Goal: Check status

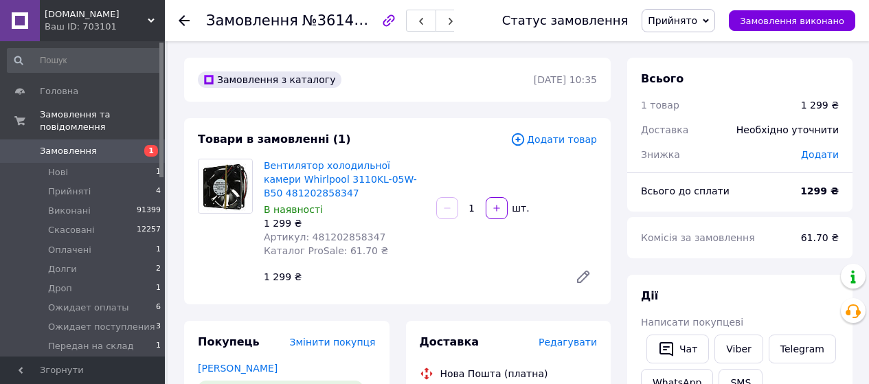
scroll to position [91, 0]
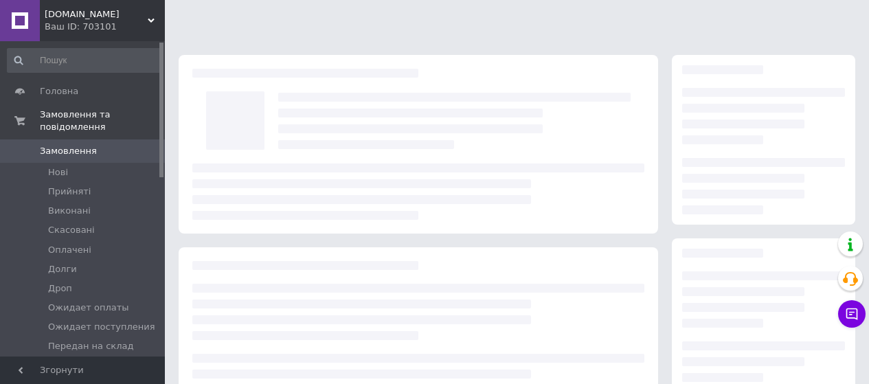
scroll to position [91, 0]
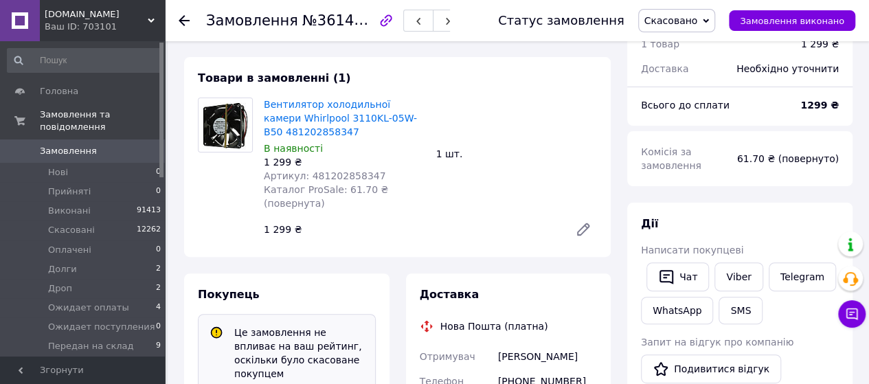
click at [182, 17] on use at bounding box center [184, 20] width 11 height 11
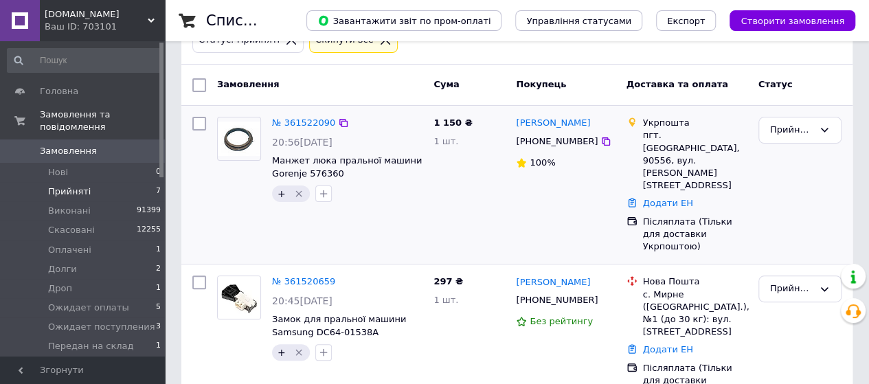
scroll to position [91, 0]
click at [87, 182] on li "Прийняті 7" at bounding box center [84, 191] width 169 height 19
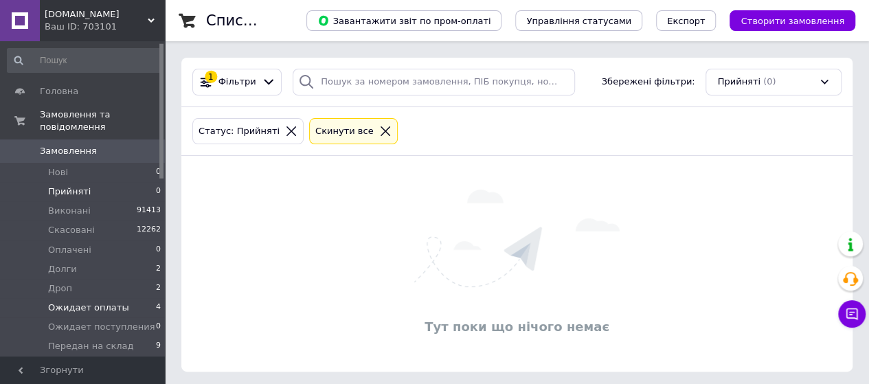
scroll to position [91, 0]
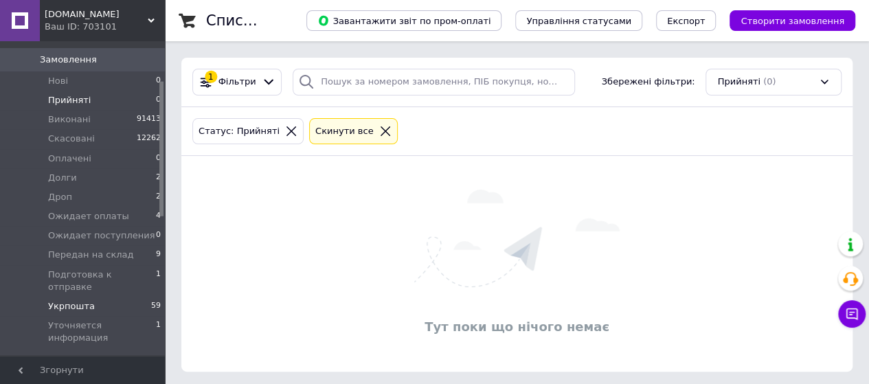
click at [78, 300] on span "Укрпошта" at bounding box center [71, 306] width 47 height 12
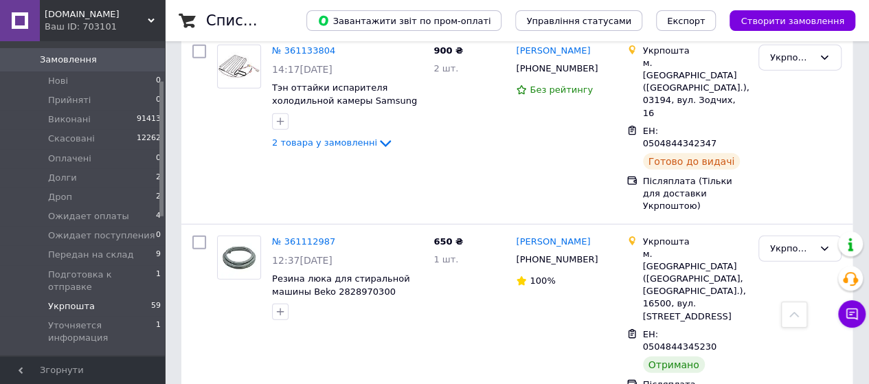
scroll to position [4038, 0]
